Goal: Communication & Community: Answer question/provide support

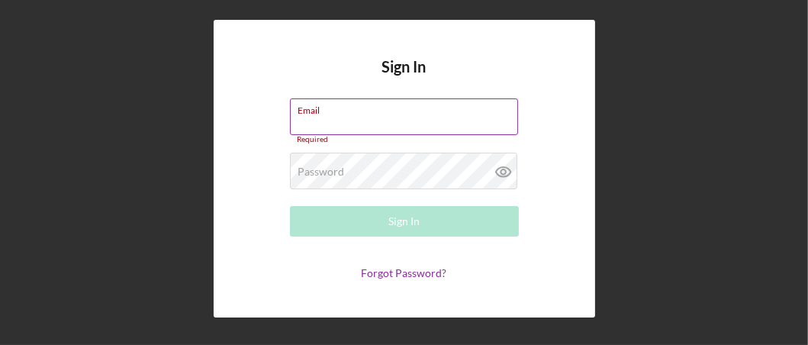
click at [326, 125] on input "Email" at bounding box center [404, 116] width 228 height 37
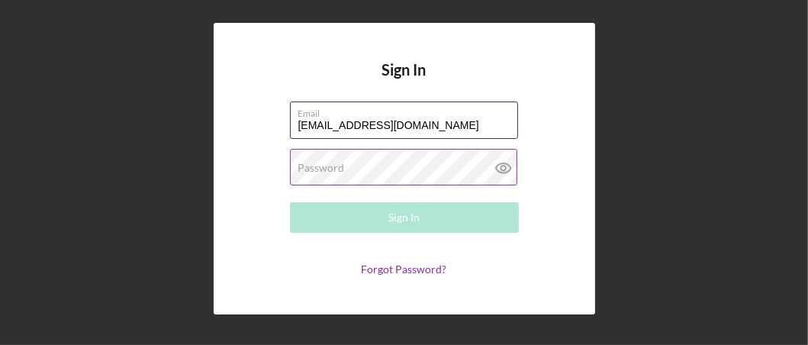
type input "[EMAIL_ADDRESS][DOMAIN_NAME]"
click at [298, 166] on label "Password" at bounding box center [408, 158] width 220 height 17
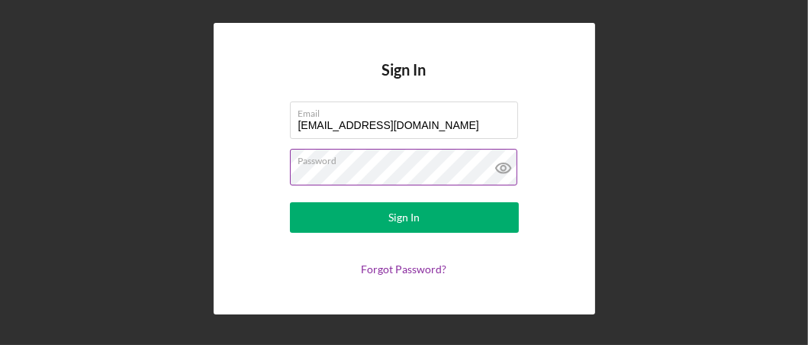
click at [290, 202] on button "Sign In" at bounding box center [404, 217] width 229 height 31
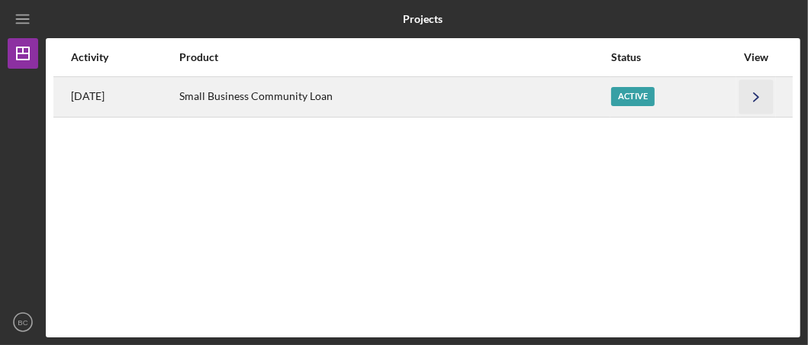
click at [756, 95] on polyline "button" at bounding box center [756, 96] width 5 height 8
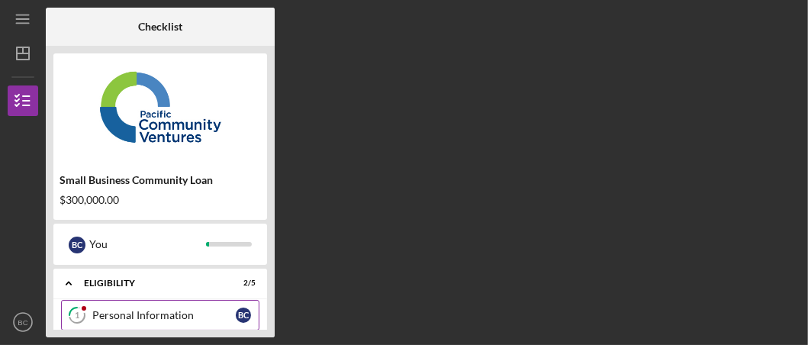
click at [206, 314] on div "Personal Information" at bounding box center [163, 315] width 143 height 12
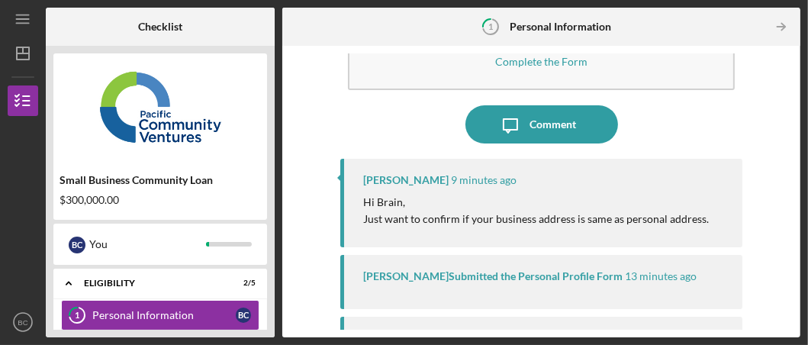
scroll to position [76, 0]
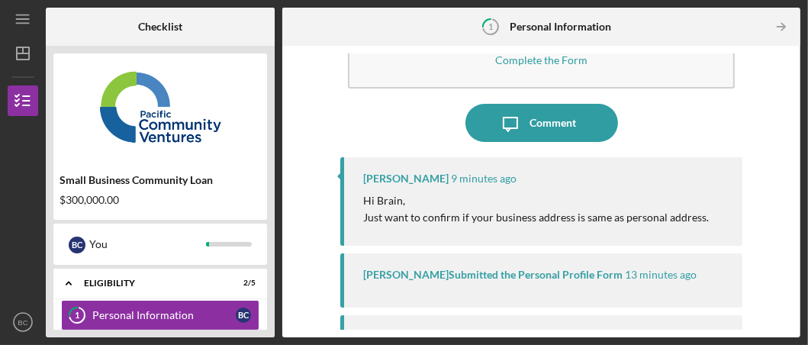
click at [534, 212] on p "Hi Brain, Just want to confirm if your business address is same as personal add…" at bounding box center [536, 209] width 346 height 34
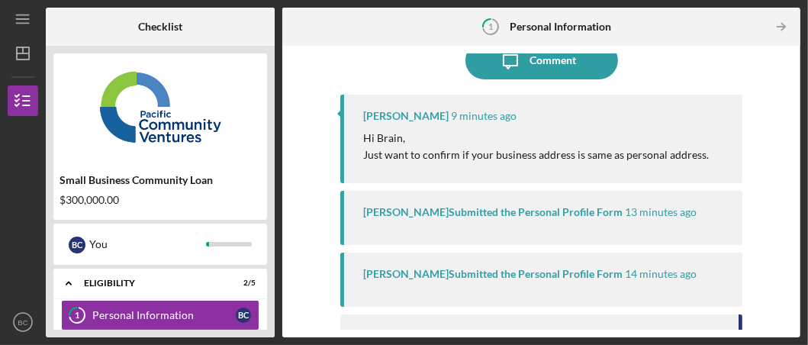
scroll to position [94, 0]
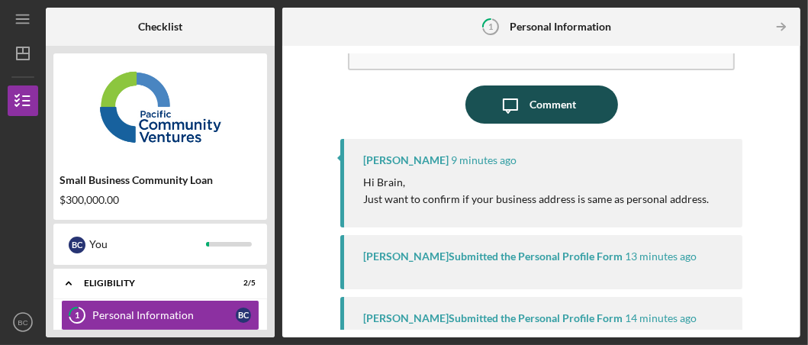
click at [512, 108] on icon "Icon/Message" at bounding box center [510, 104] width 38 height 38
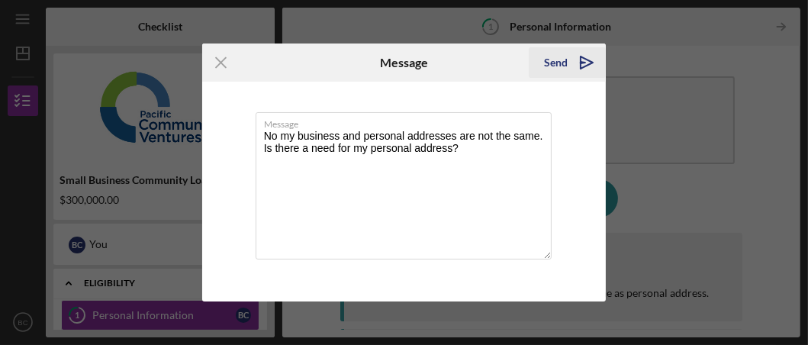
type textarea "No my business and personal addresses are not the same. Is there a need for my …"
click at [591, 64] on icon "Icon/icon-invite-send" at bounding box center [587, 62] width 38 height 38
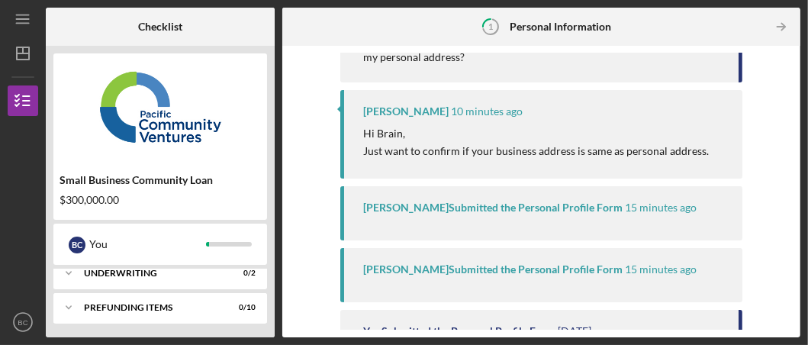
scroll to position [76, 0]
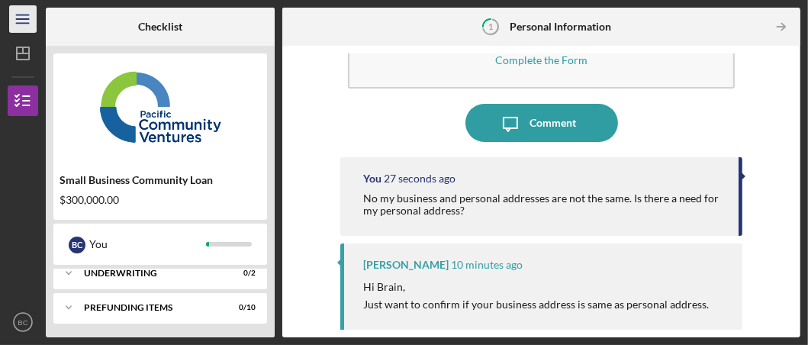
click at [18, 19] on icon "Icon/Menu" at bounding box center [23, 19] width 34 height 34
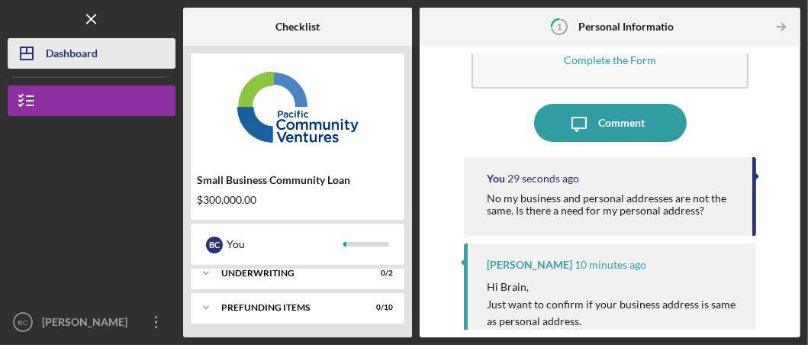
click at [54, 48] on div "Dashboard" at bounding box center [72, 55] width 52 height 34
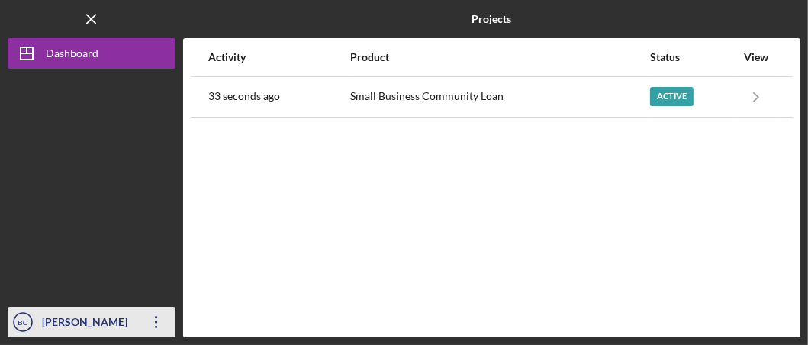
click at [155, 323] on icon "Icon/Overflow" at bounding box center [156, 322] width 38 height 38
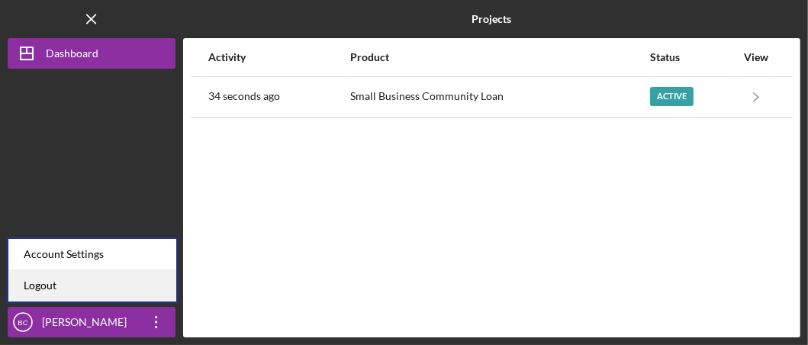
click at [52, 283] on link "Logout" at bounding box center [92, 285] width 168 height 31
